Goal: Contribute content

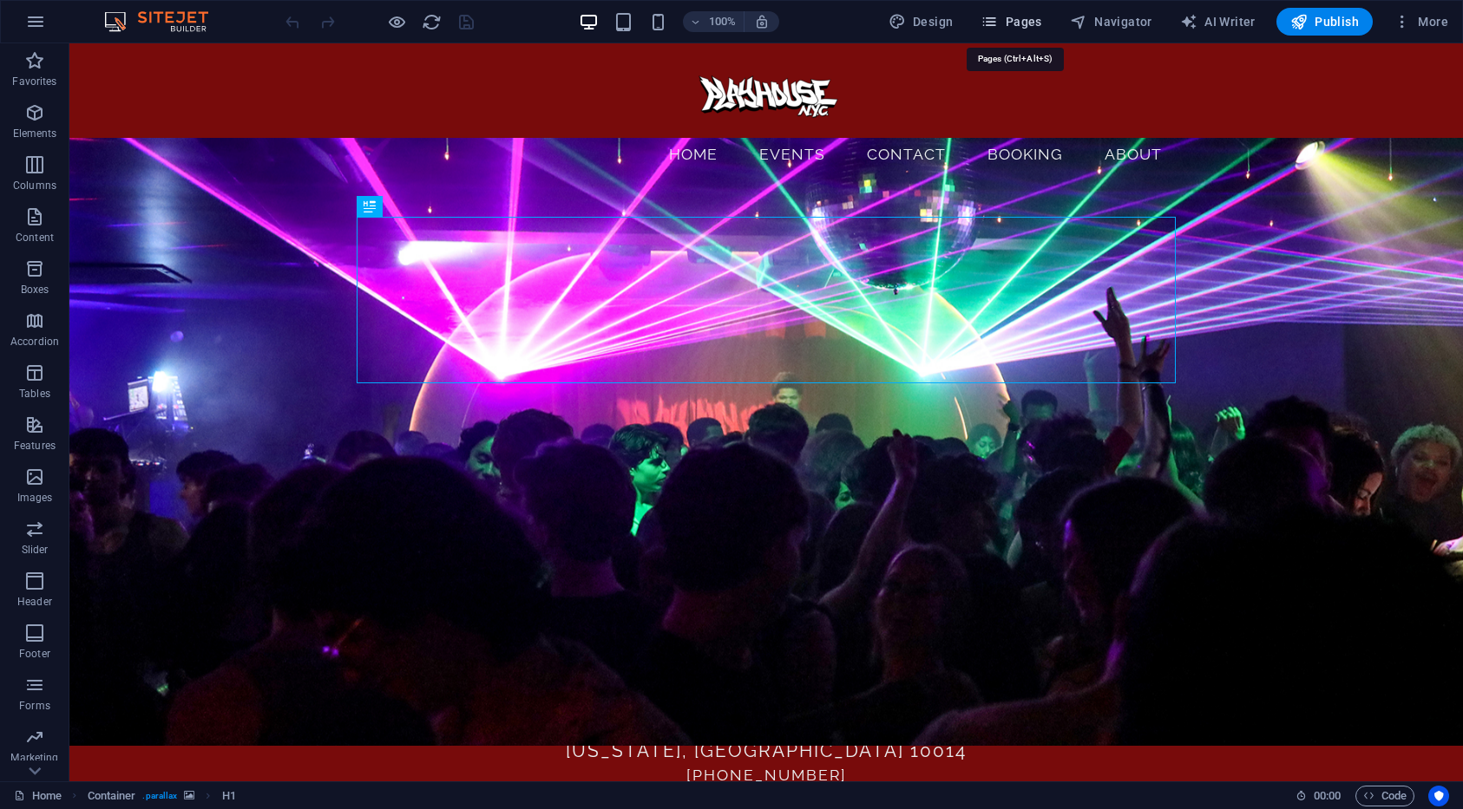
click at [1038, 16] on span "Pages" at bounding box center [1010, 21] width 61 height 17
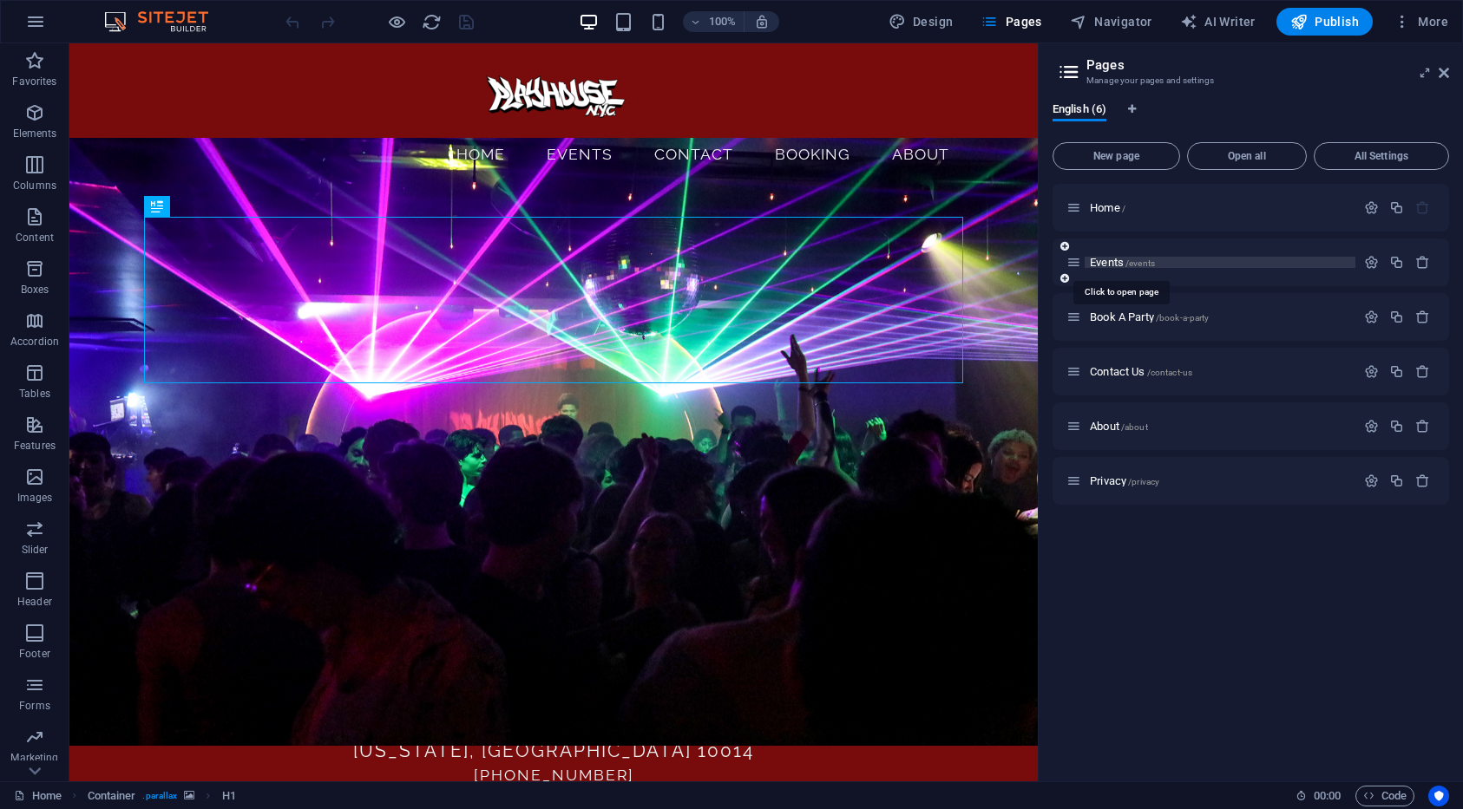
click at [1130, 265] on span "/events" at bounding box center [1139, 264] width 29 height 10
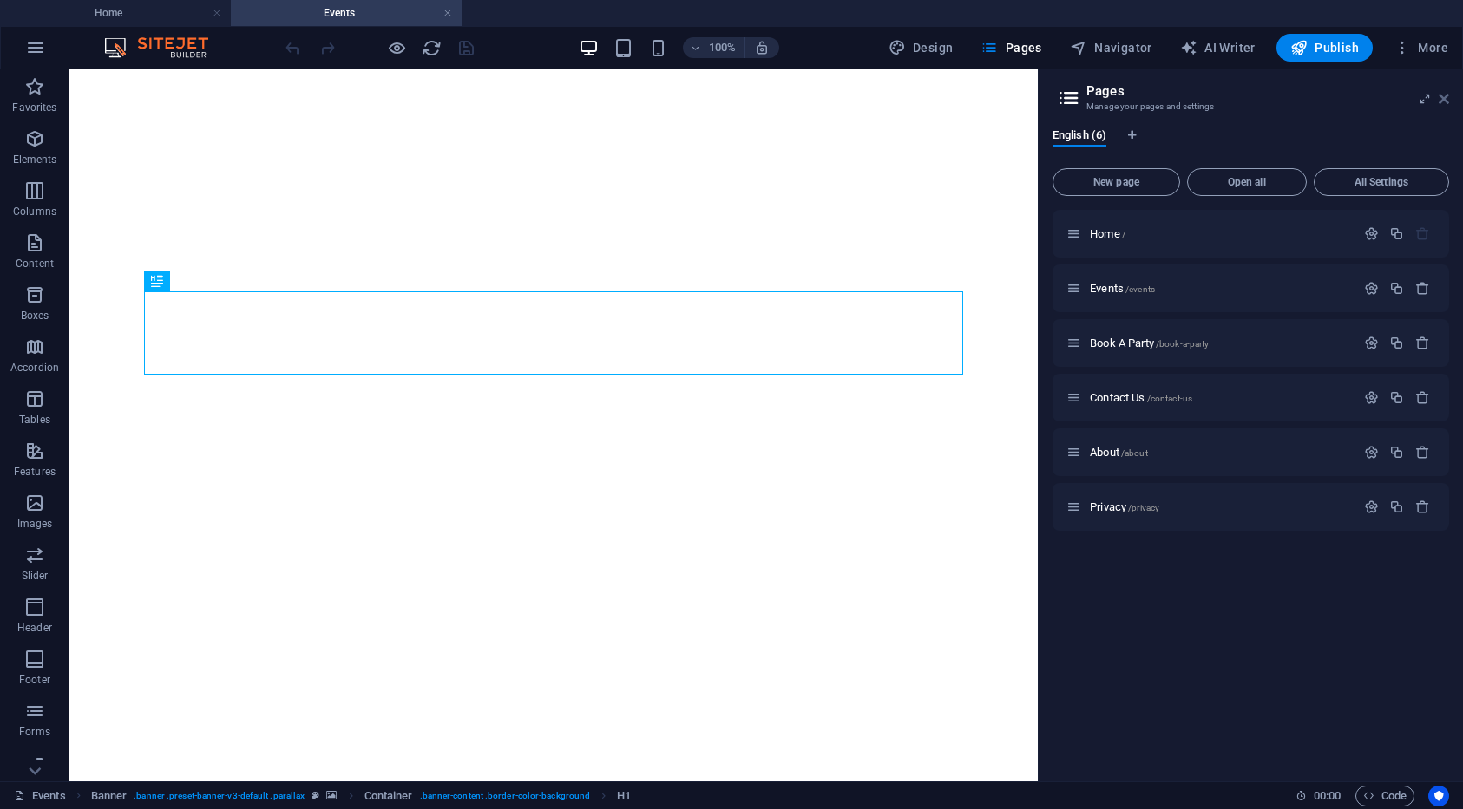
click at [1447, 95] on icon at bounding box center [1443, 99] width 10 height 14
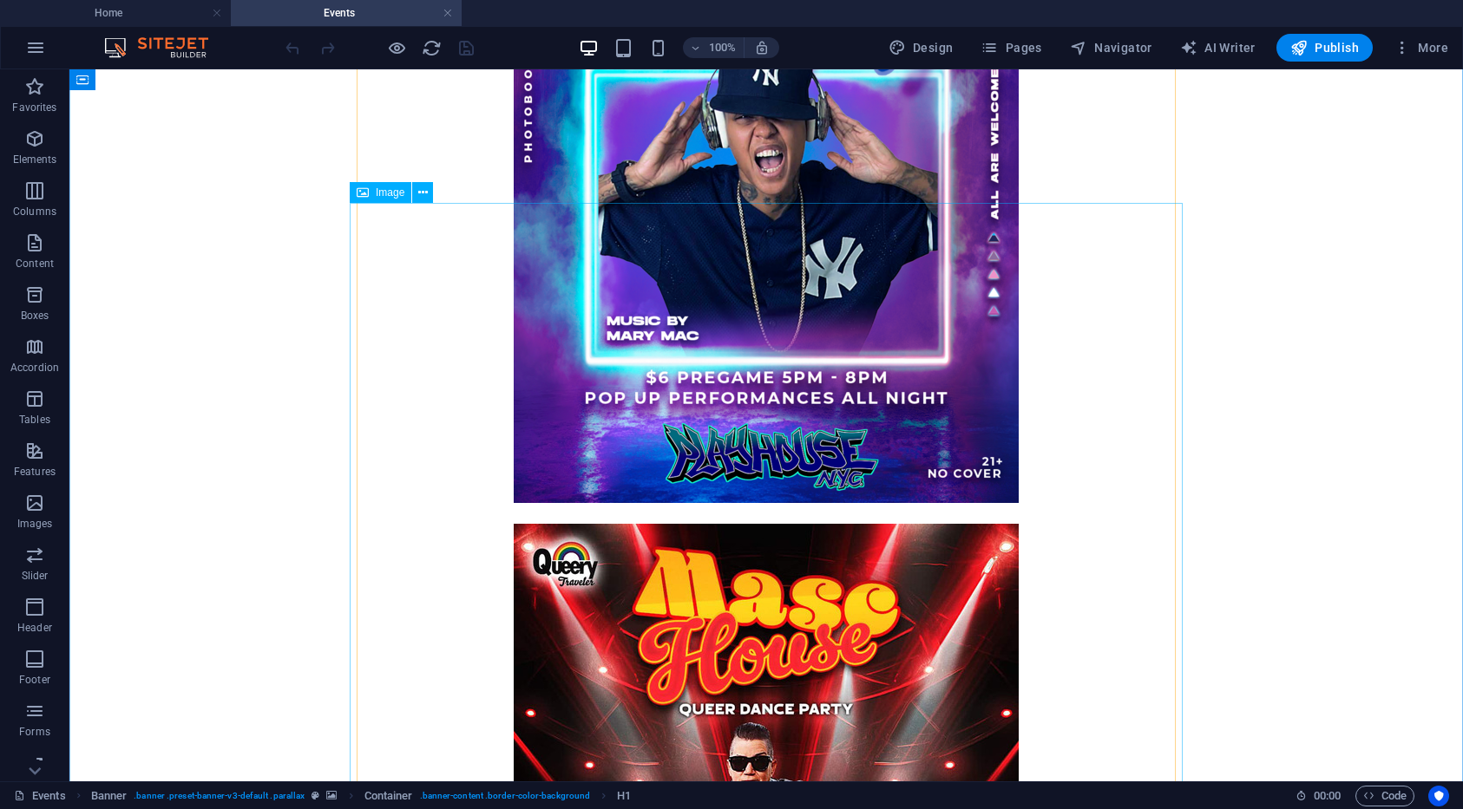
scroll to position [3919, 0]
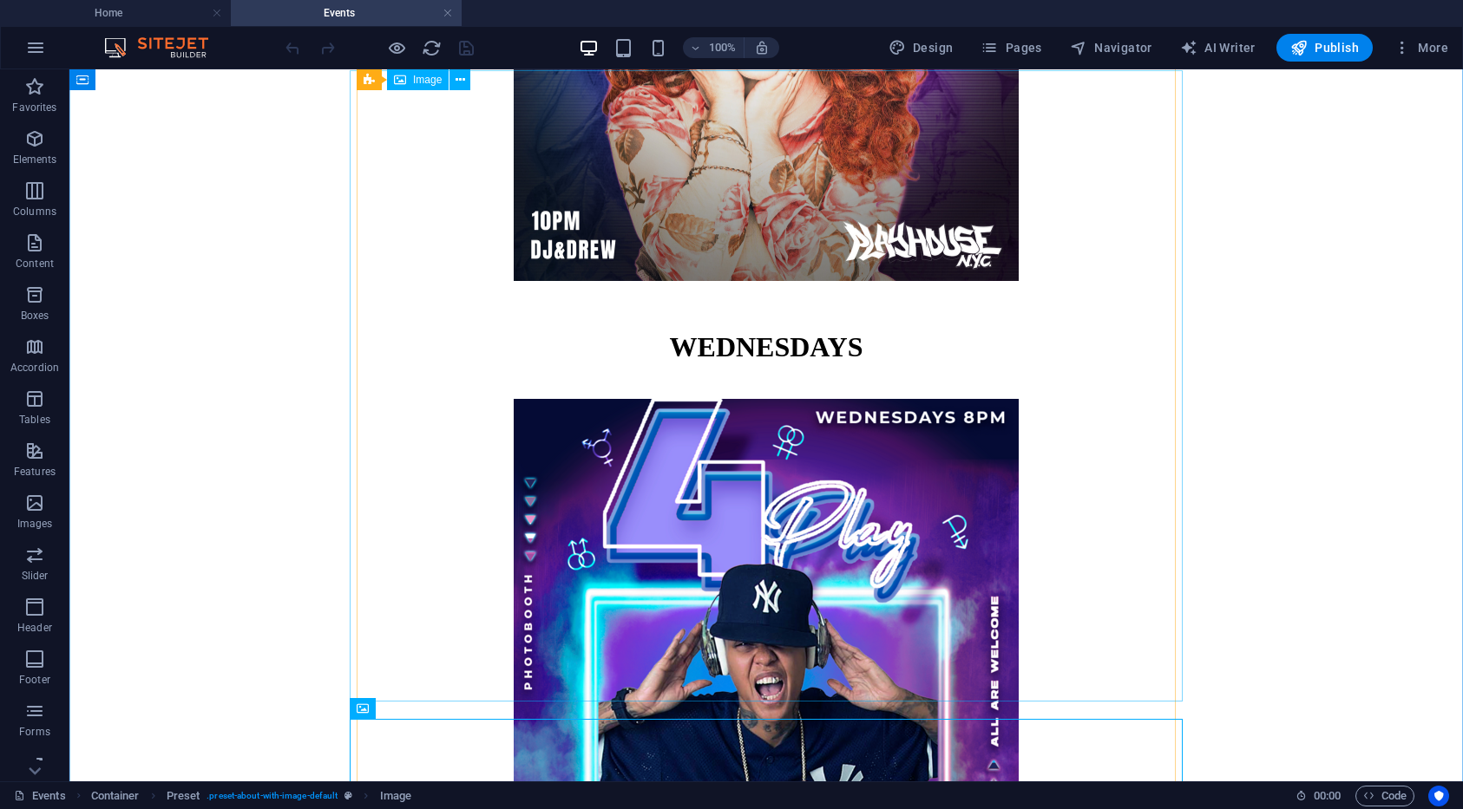
scroll to position [3335, 0]
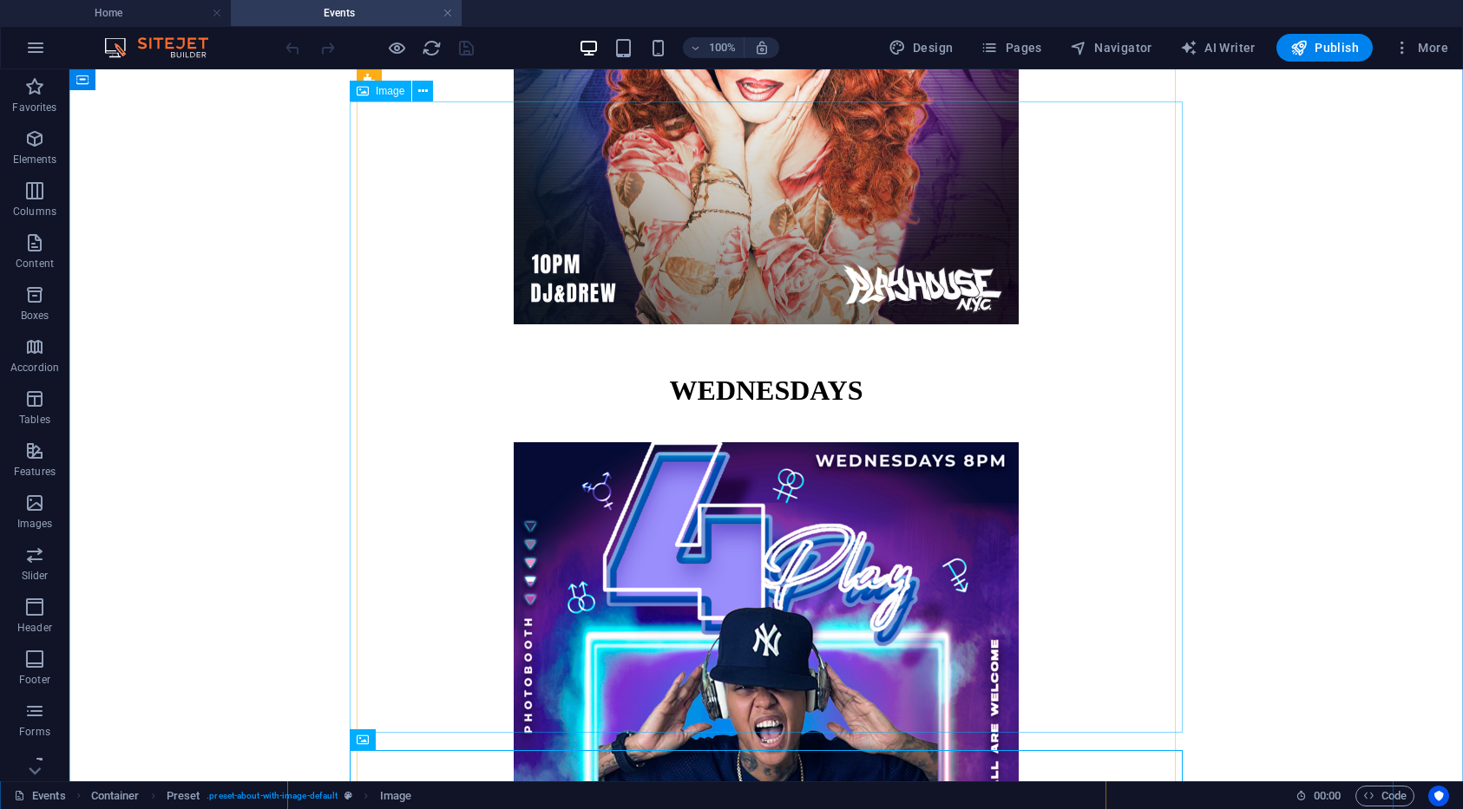
click at [762, 442] on figure at bounding box center [765, 759] width 1379 height 635
select select "px"
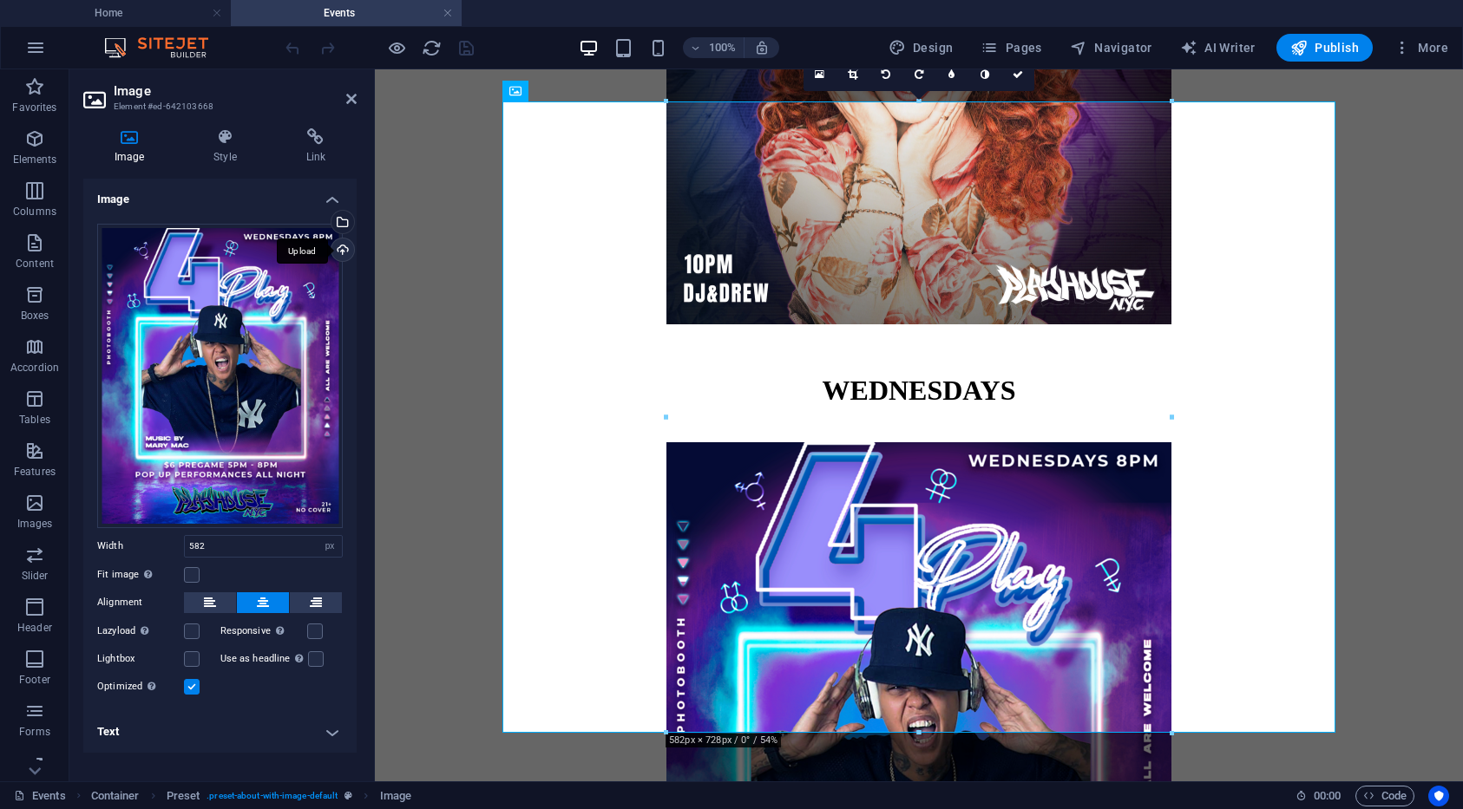
click at [344, 252] on div "Upload" at bounding box center [341, 252] width 26 height 26
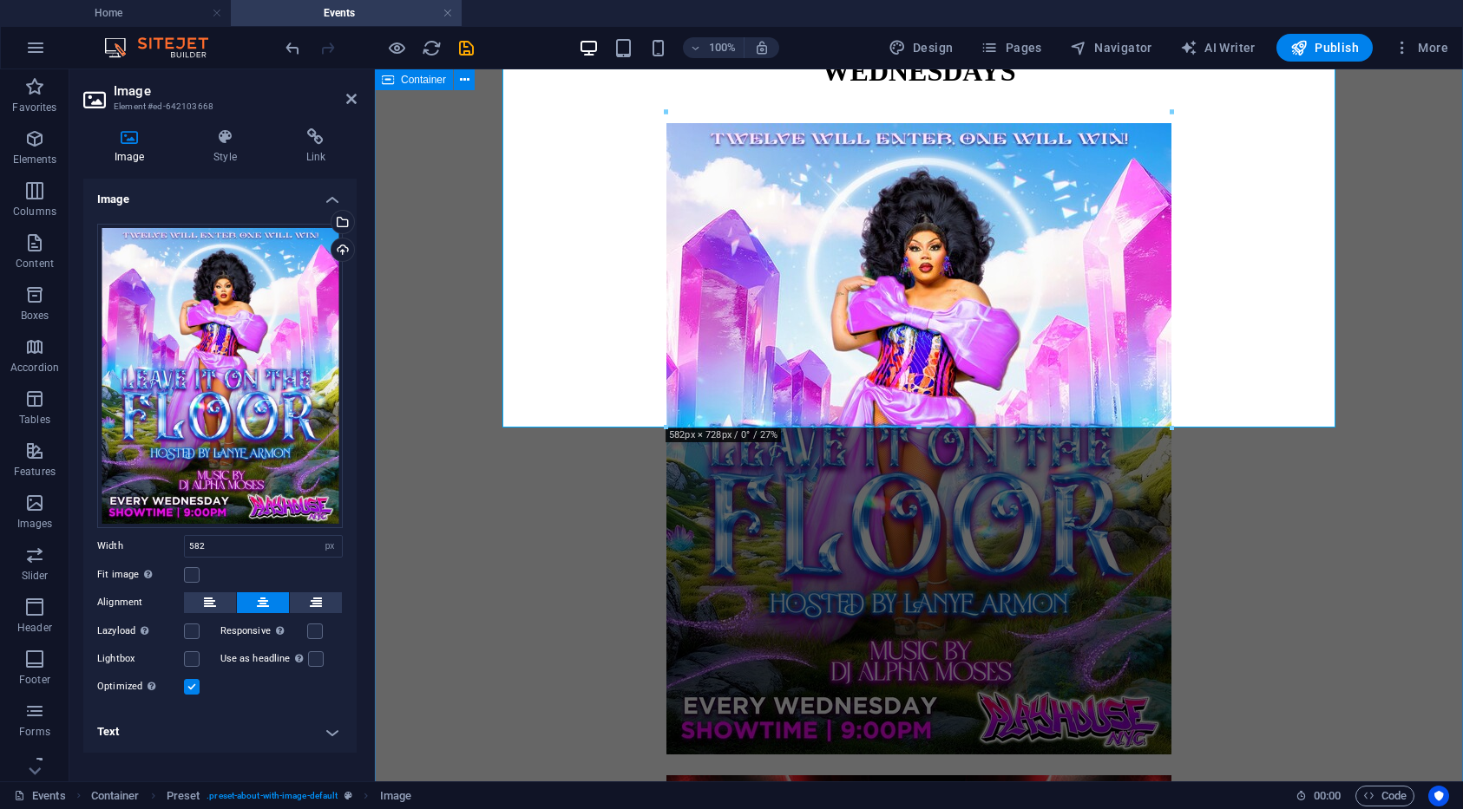
scroll to position [3690, 0]
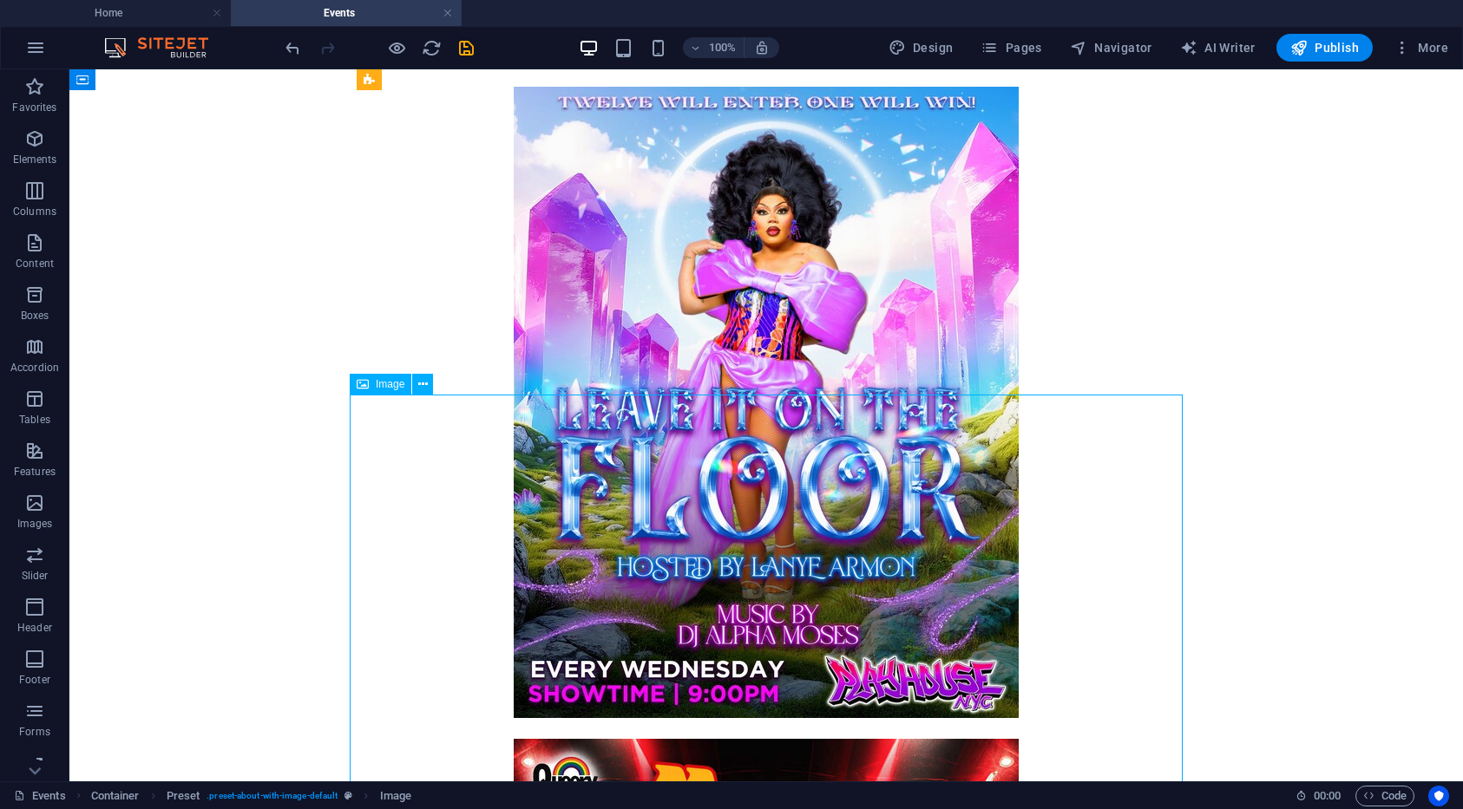
select select "px"
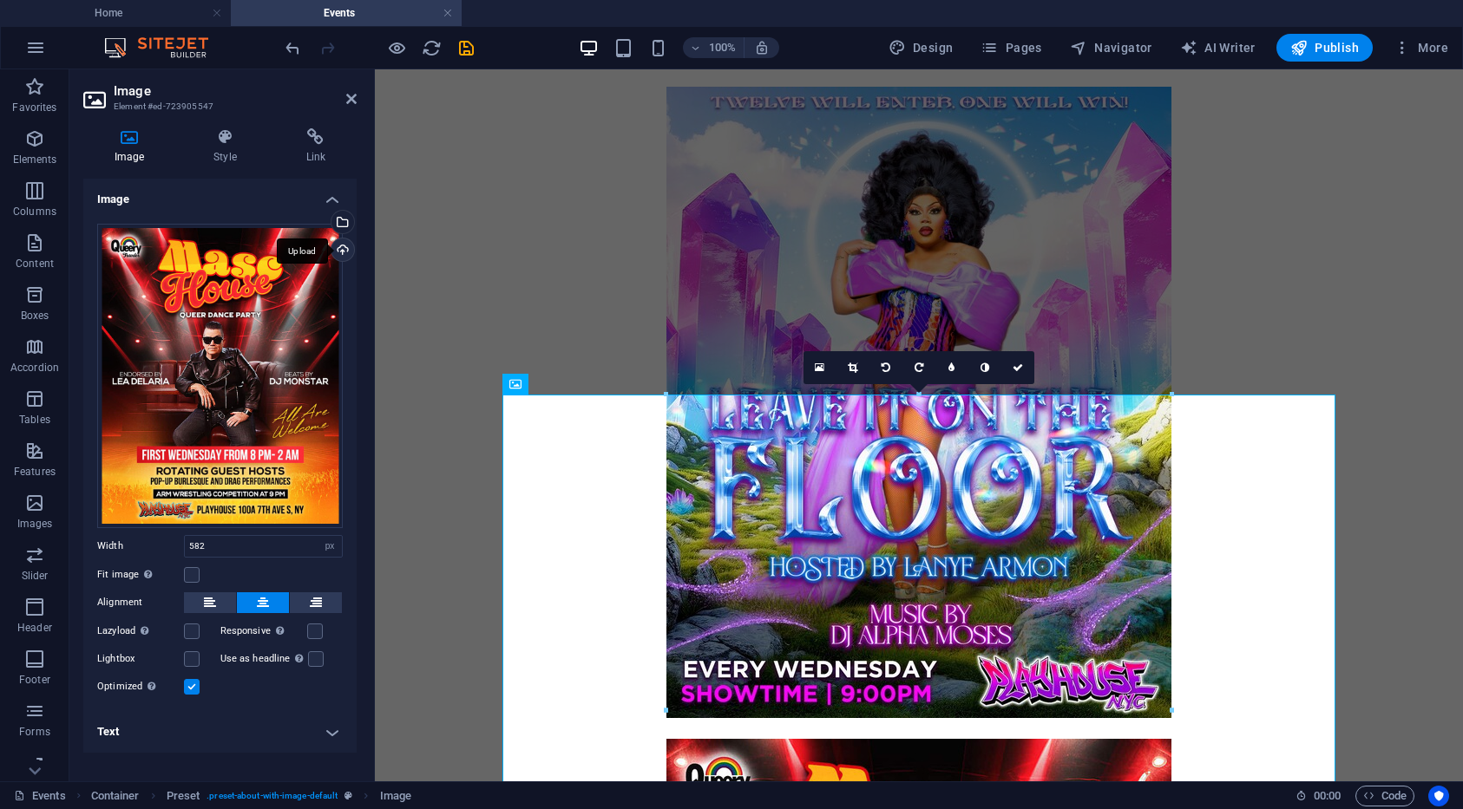
click at [347, 246] on div "Upload" at bounding box center [341, 252] width 26 height 26
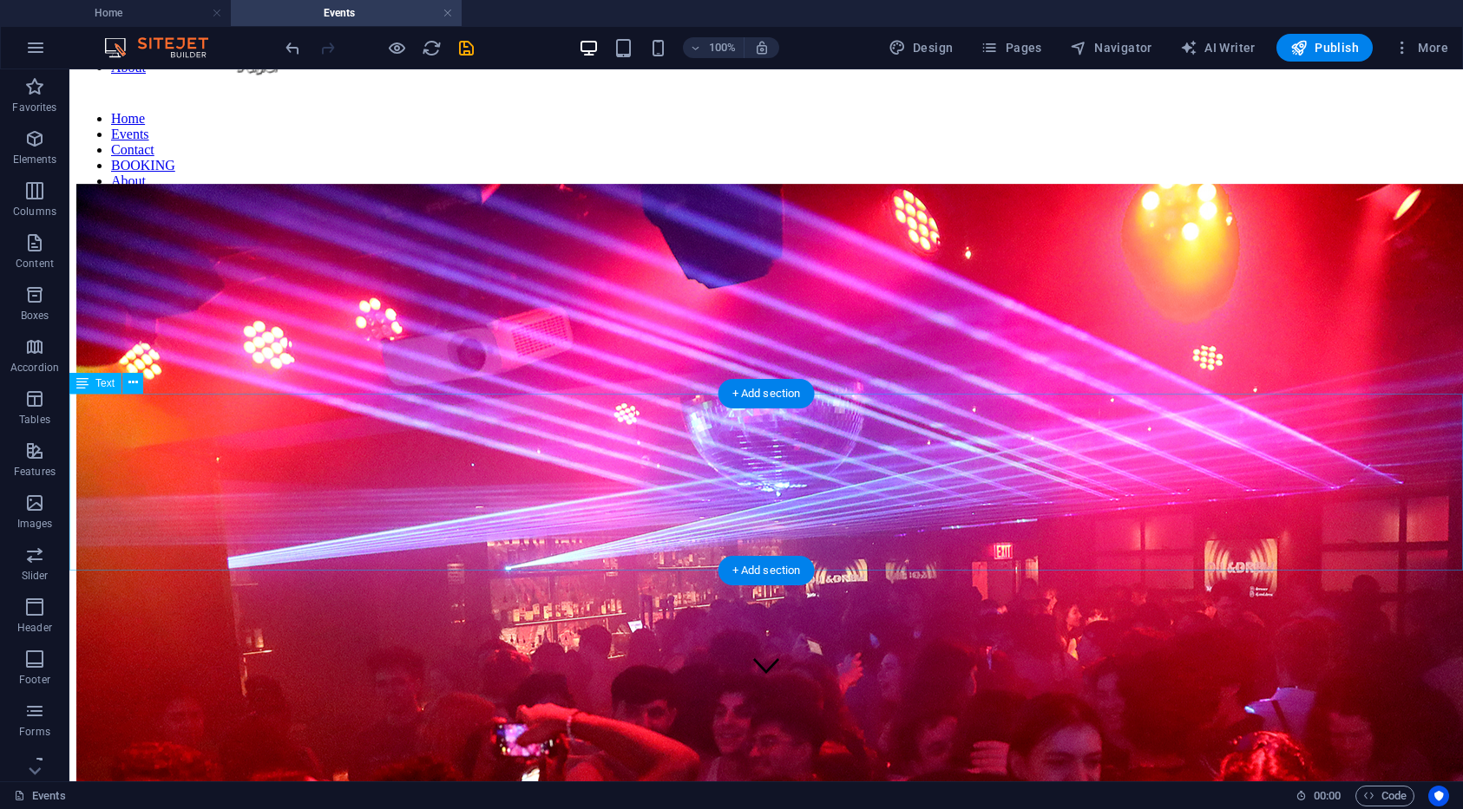
scroll to position [0, 0]
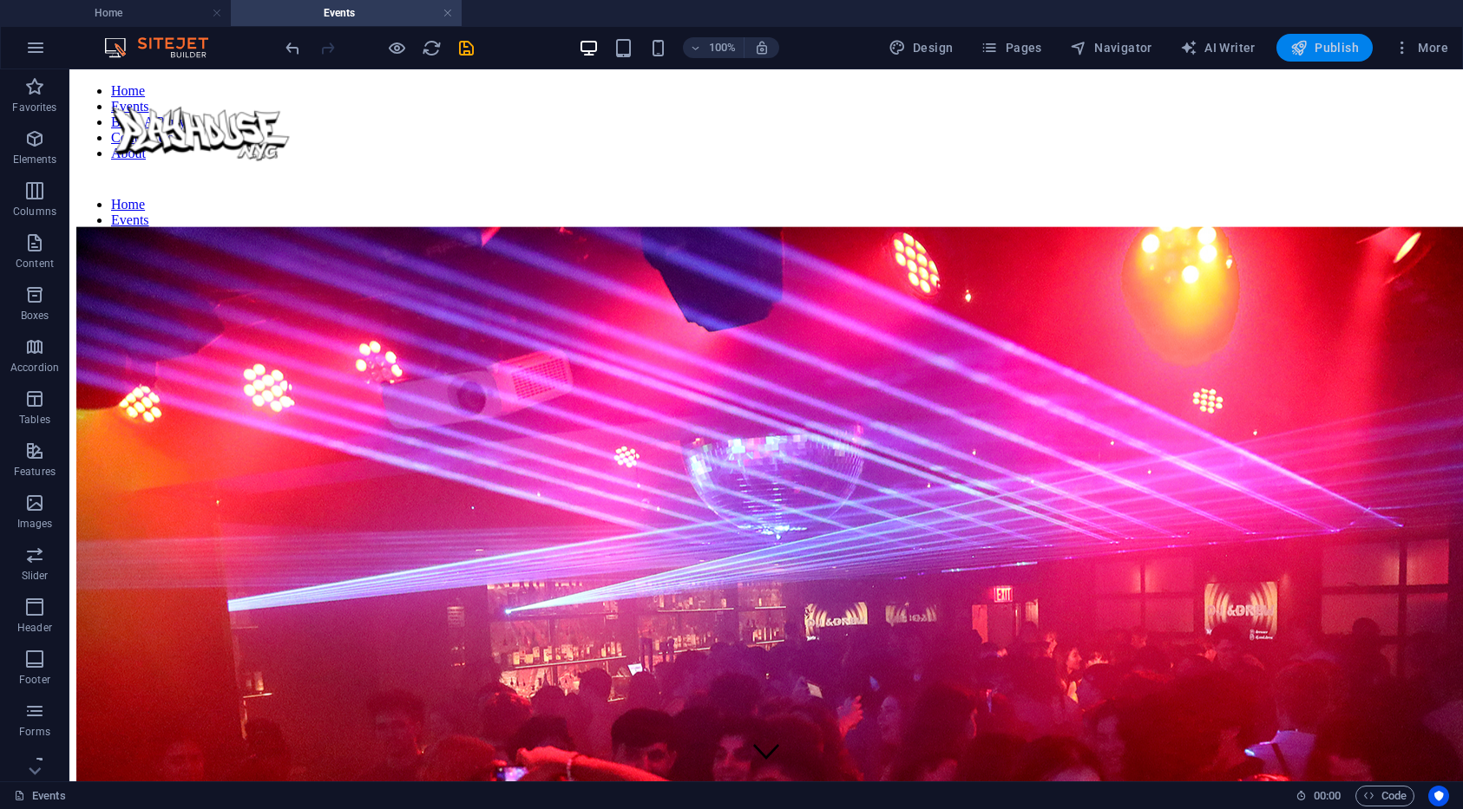
click at [1315, 51] on span "Publish" at bounding box center [1324, 47] width 69 height 17
